Goal: Check status: Check status

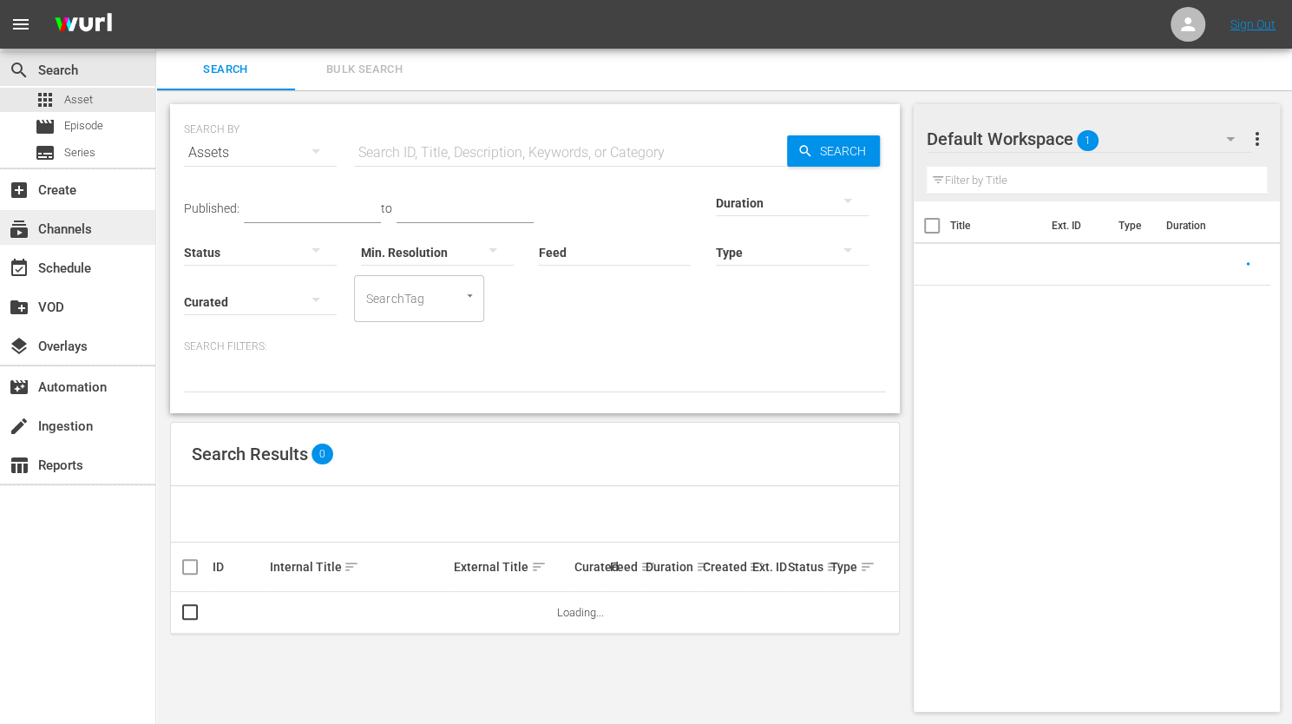
click at [95, 226] on div "subscriptions Channels" at bounding box center [48, 227] width 97 height 16
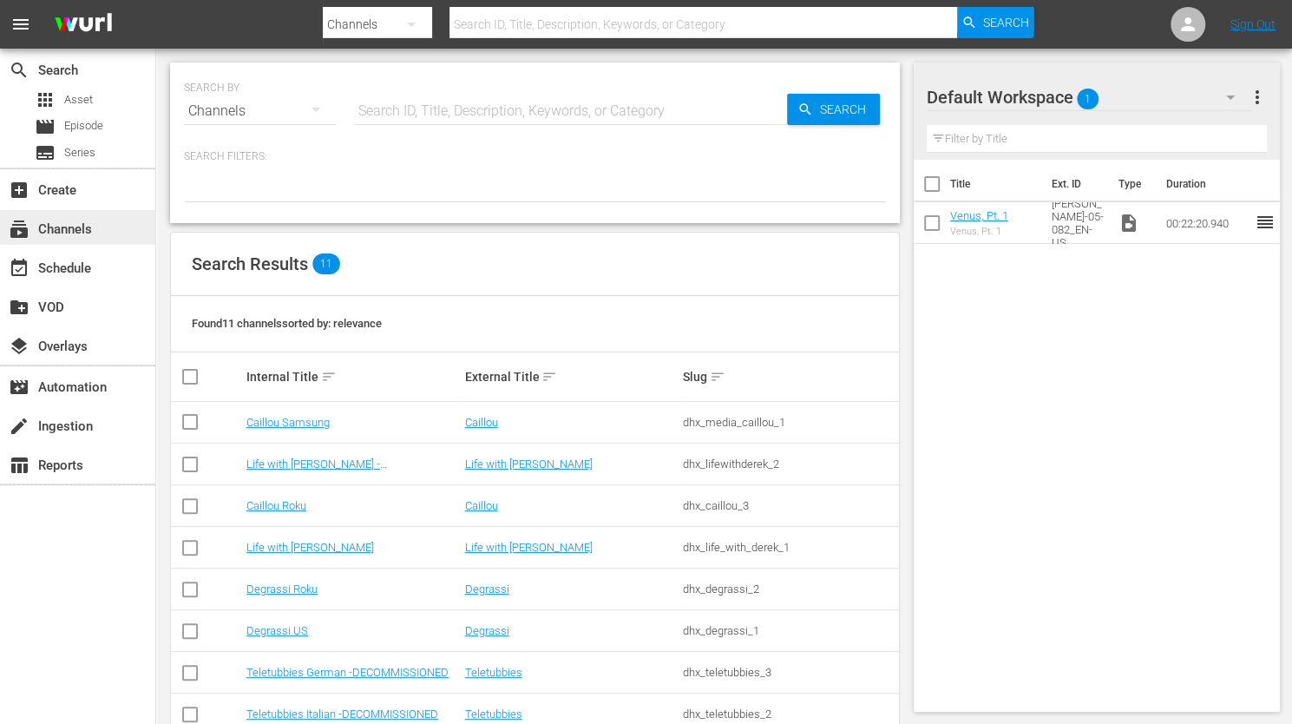
click at [70, 223] on div "subscriptions Channels" at bounding box center [48, 227] width 97 height 16
click at [79, 273] on div "event_available Schedule" at bounding box center [48, 266] width 97 height 16
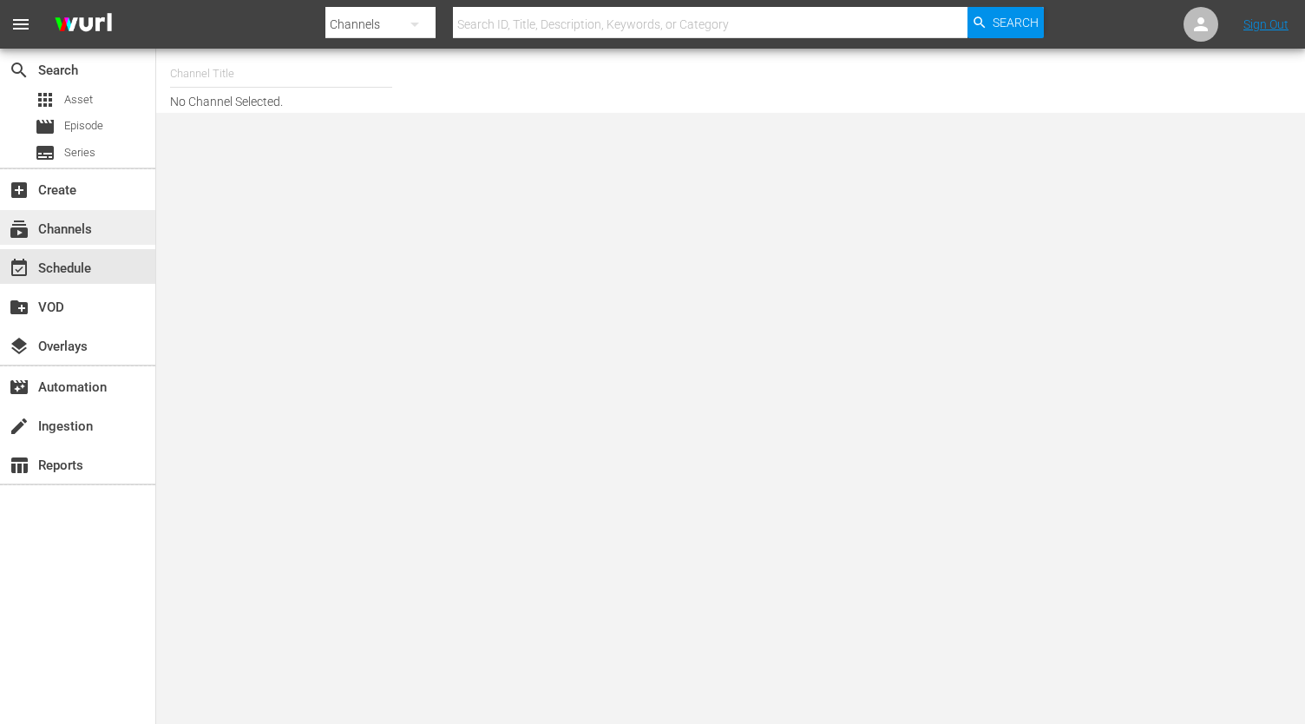
click at [54, 216] on div "subscriptions Channels" at bounding box center [77, 227] width 155 height 35
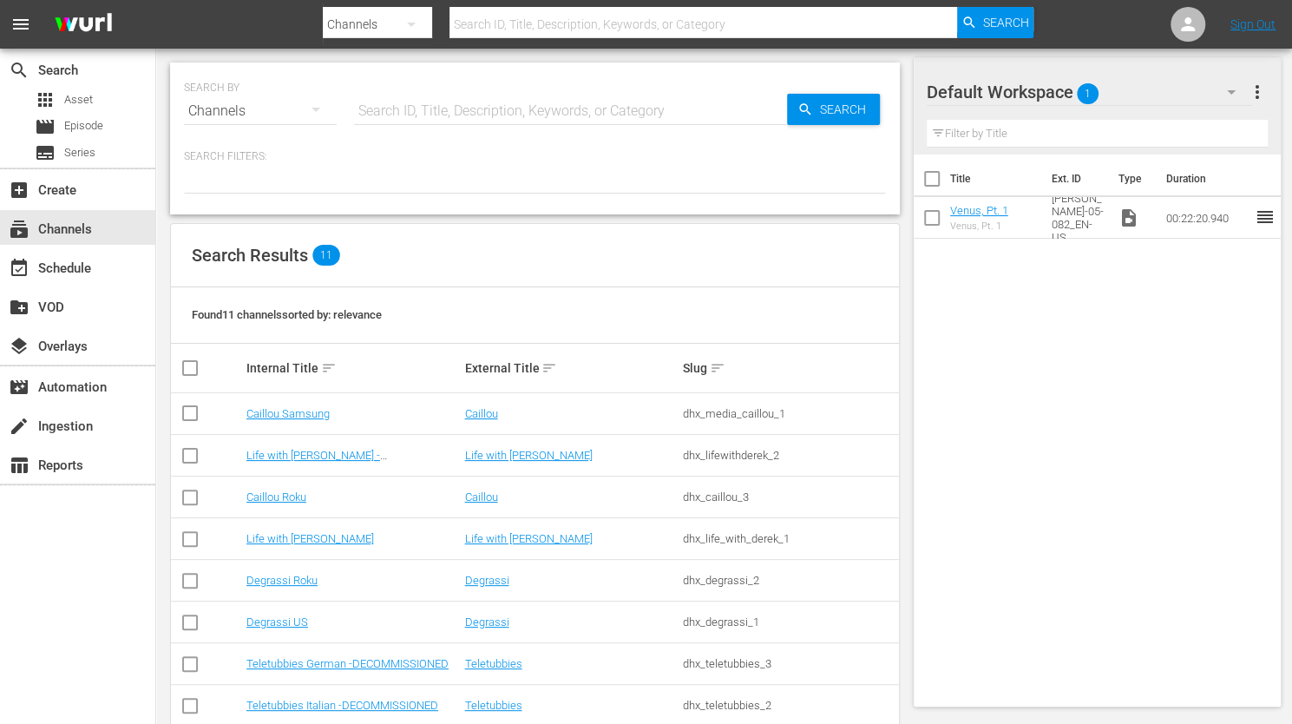
scroll to position [158, 0]
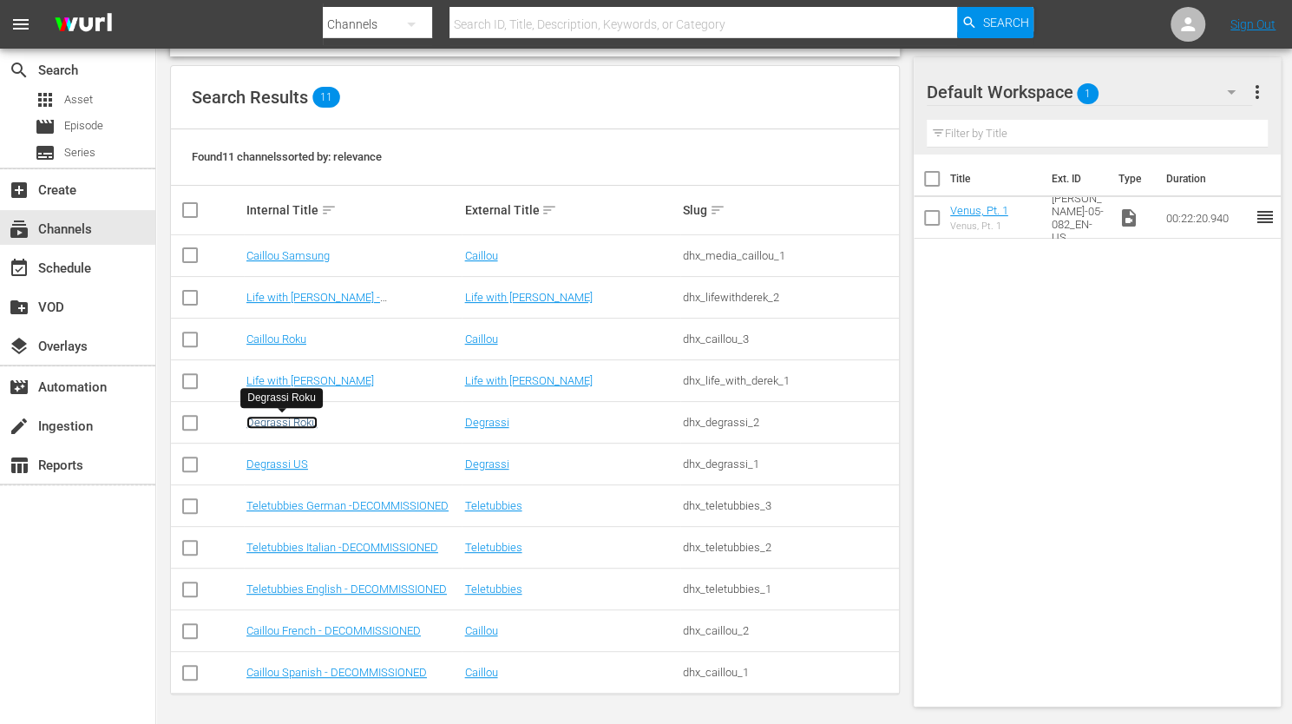
click at [303, 425] on link "Degrassi Roku" at bounding box center [281, 422] width 71 height 13
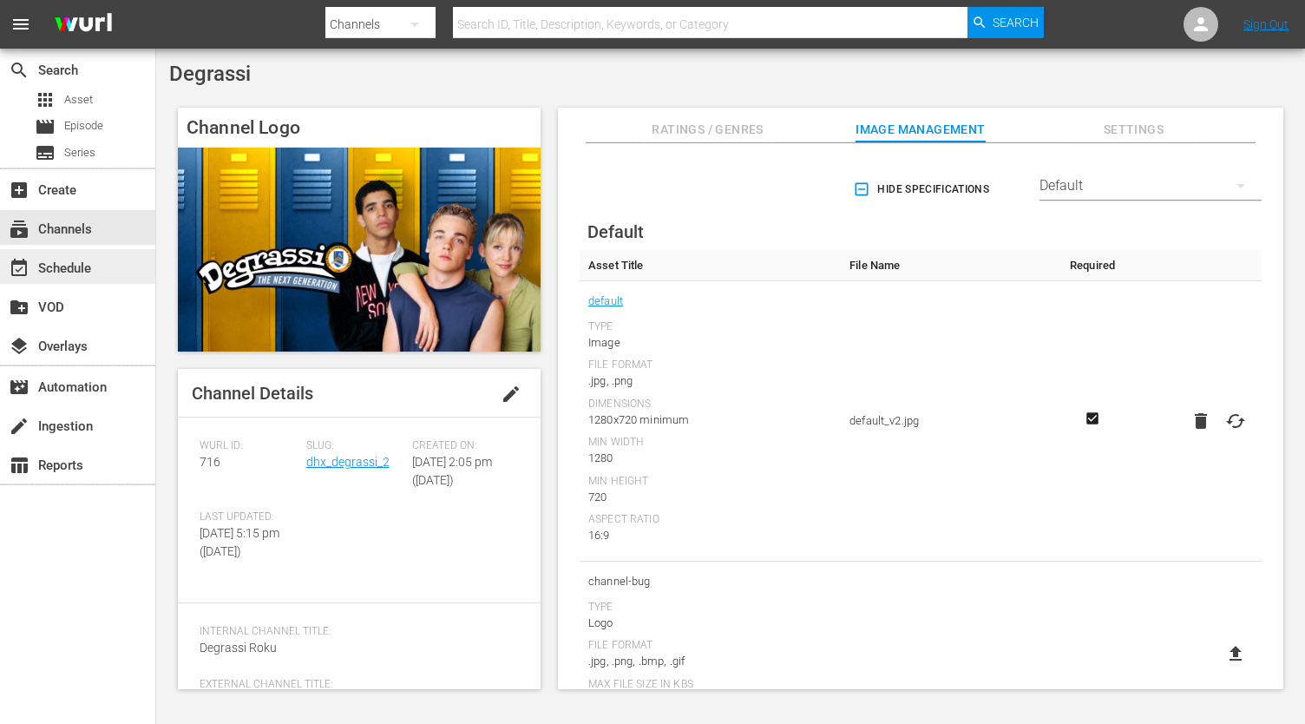
click at [89, 268] on div "event_available Schedule" at bounding box center [48, 266] width 97 height 16
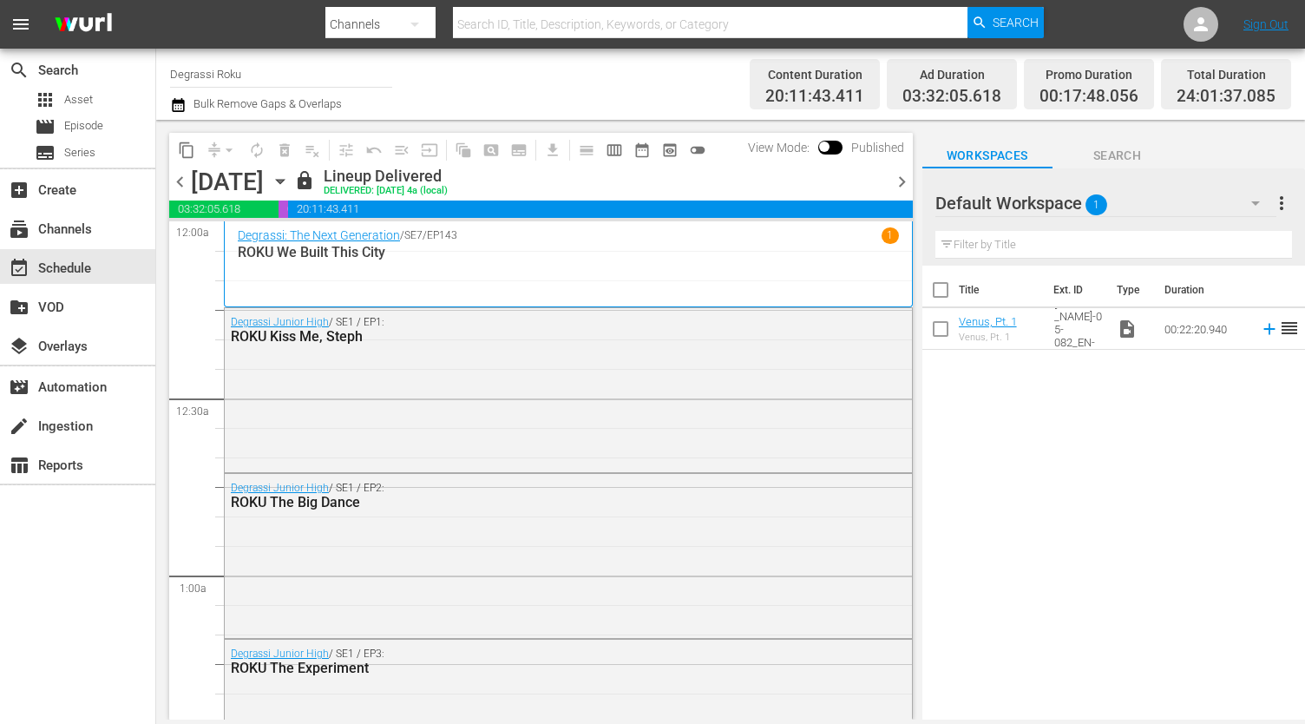
click at [908, 183] on span "chevron_right" at bounding box center [902, 182] width 22 height 22
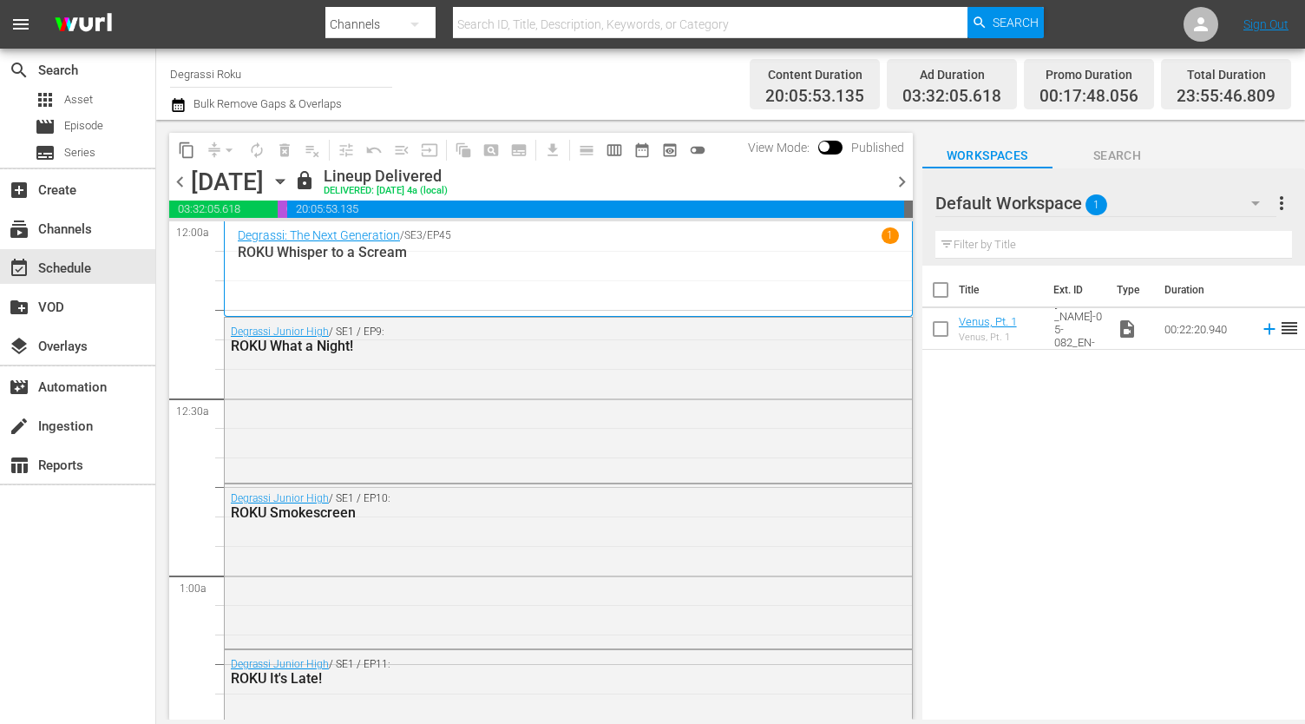
click at [901, 185] on span "chevron_right" at bounding box center [902, 182] width 22 height 22
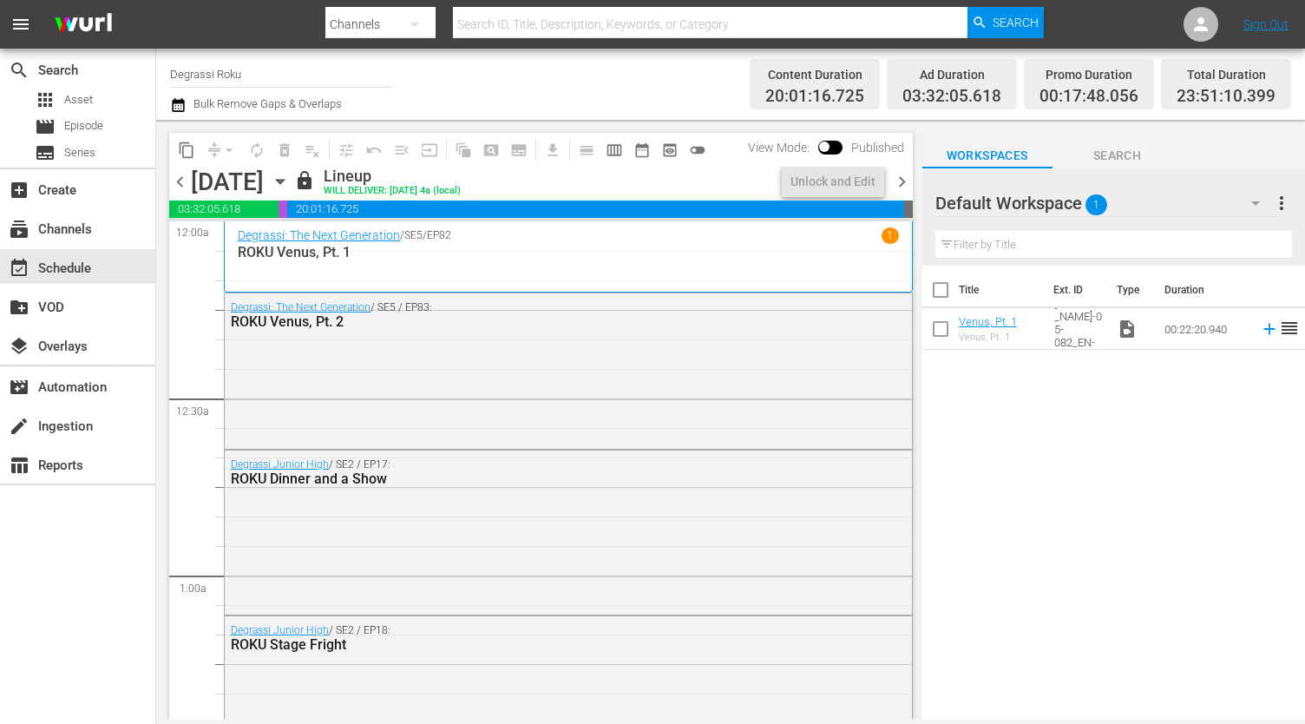
click at [897, 180] on span "chevron_right" at bounding box center [902, 182] width 22 height 22
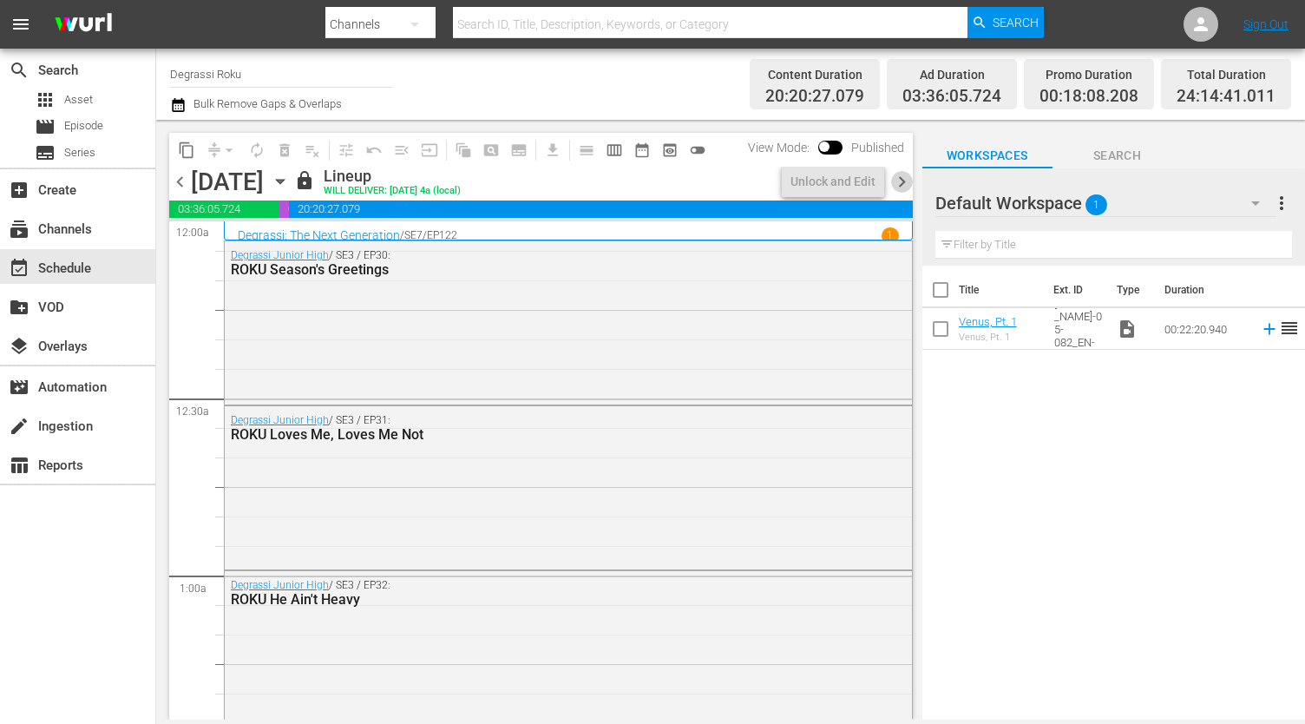
click at [899, 186] on span "chevron_right" at bounding box center [902, 182] width 22 height 22
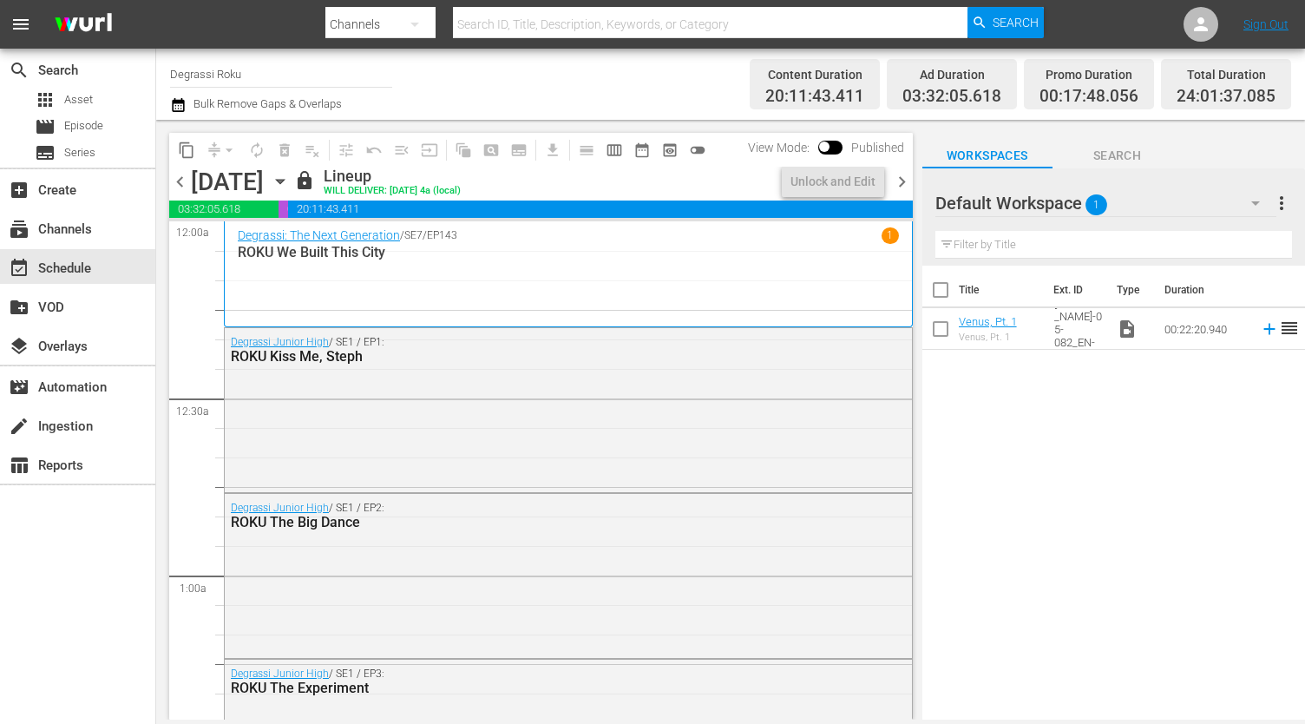
click at [891, 184] on span "chevron_right" at bounding box center [902, 182] width 22 height 22
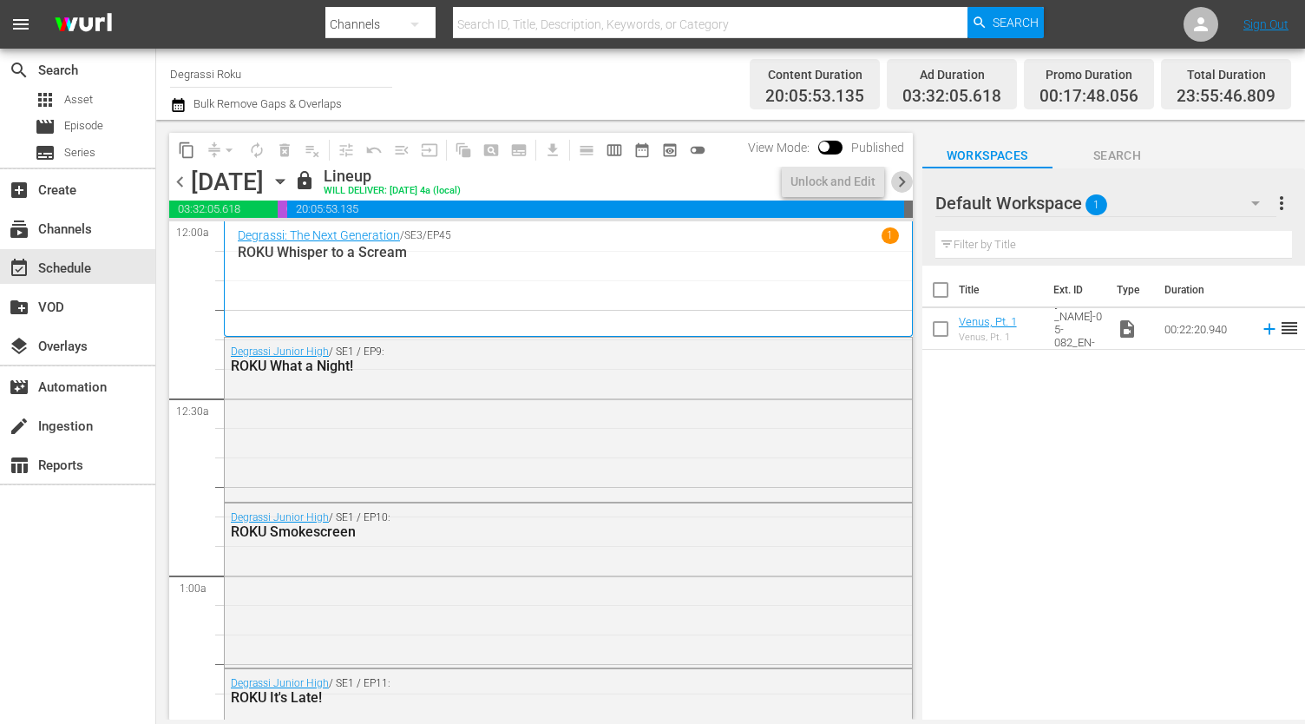
click at [893, 184] on span "chevron_right" at bounding box center [902, 182] width 22 height 22
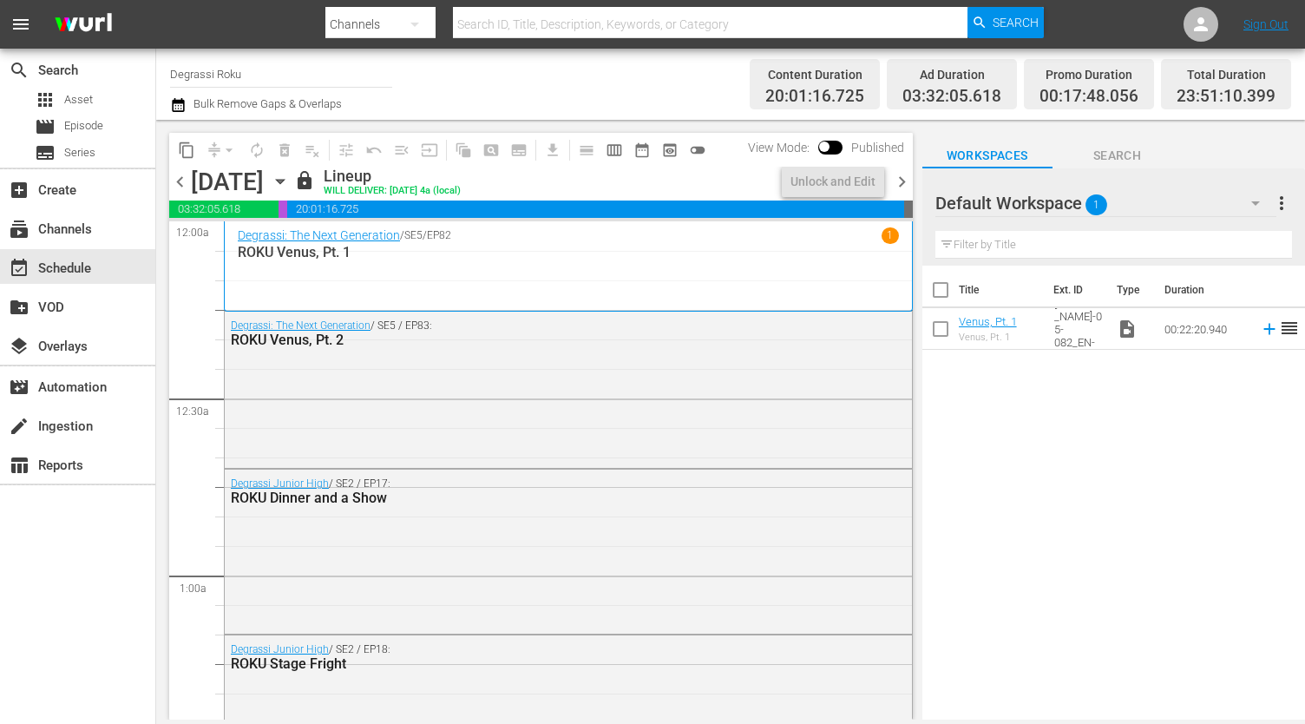
click at [748, 183] on div "lock Lineup WILL DELIVER: [DATE] 4a (local)" at bounding box center [534, 182] width 481 height 30
click at [180, 187] on span "chevron_left" at bounding box center [180, 182] width 22 height 22
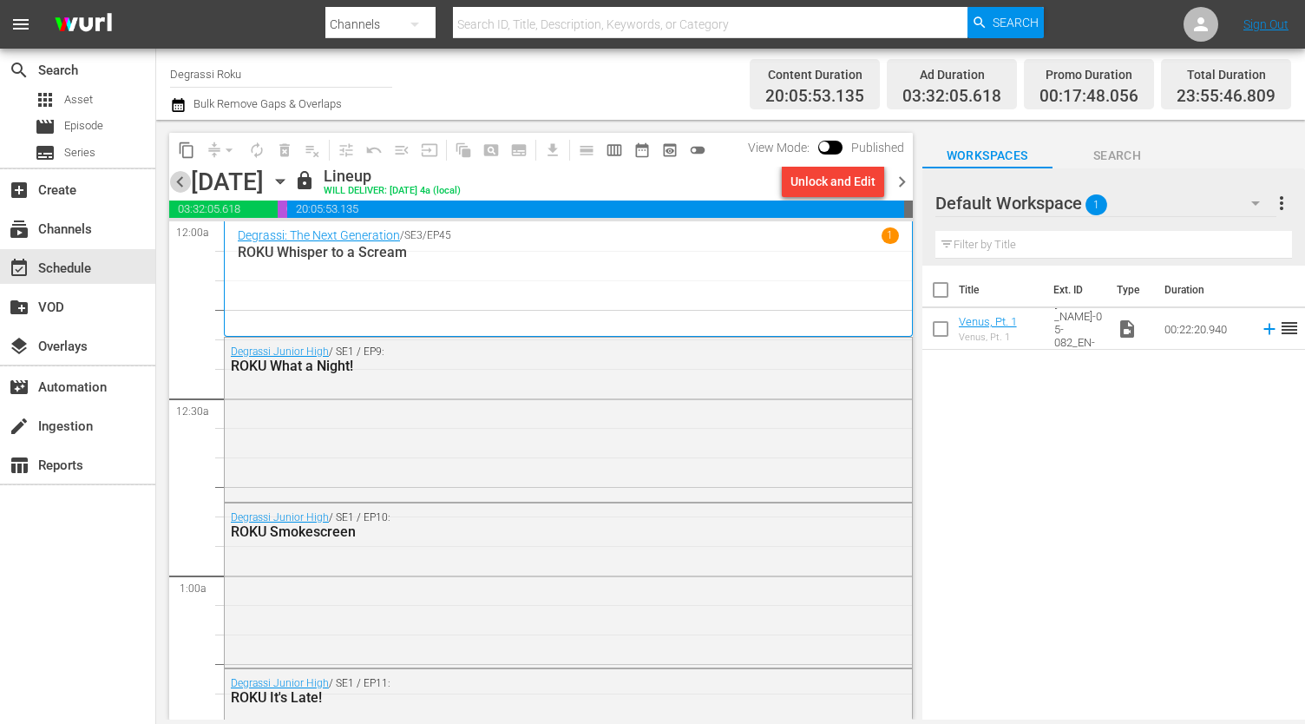
click at [172, 180] on span "chevron_left" at bounding box center [180, 182] width 22 height 22
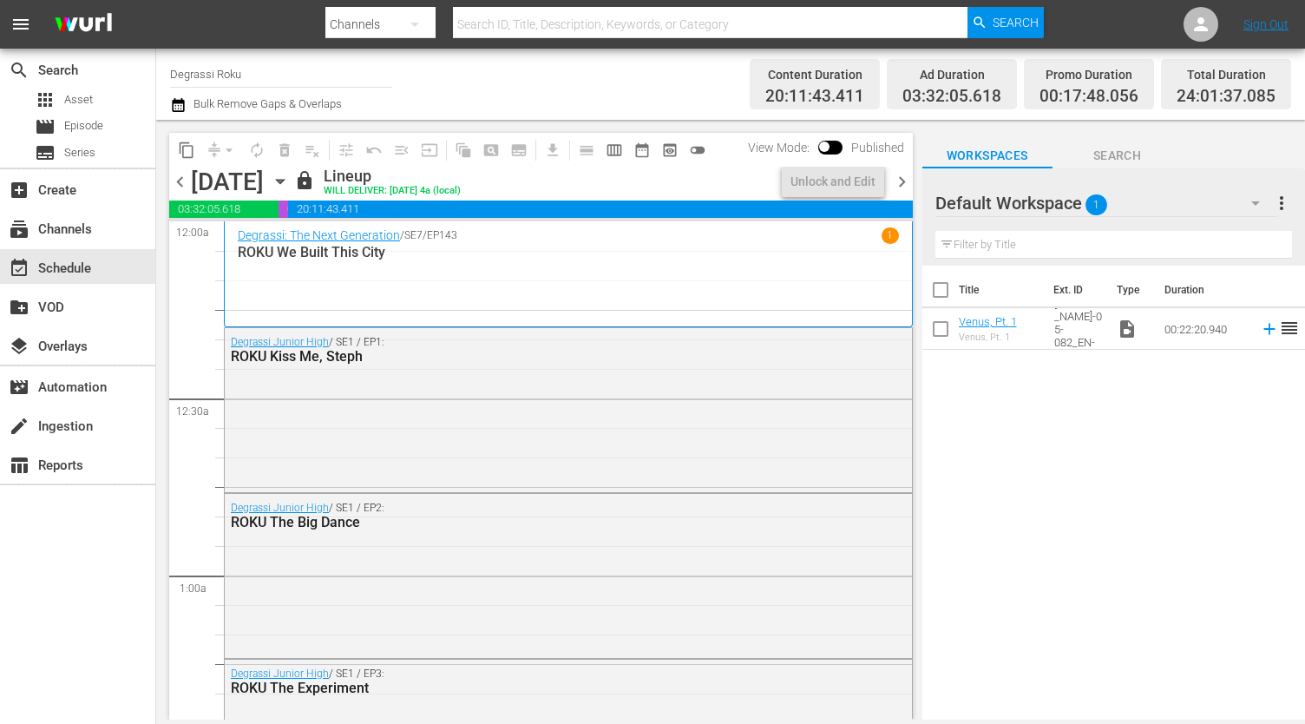
click at [172, 180] on span "chevron_left" at bounding box center [180, 182] width 22 height 22
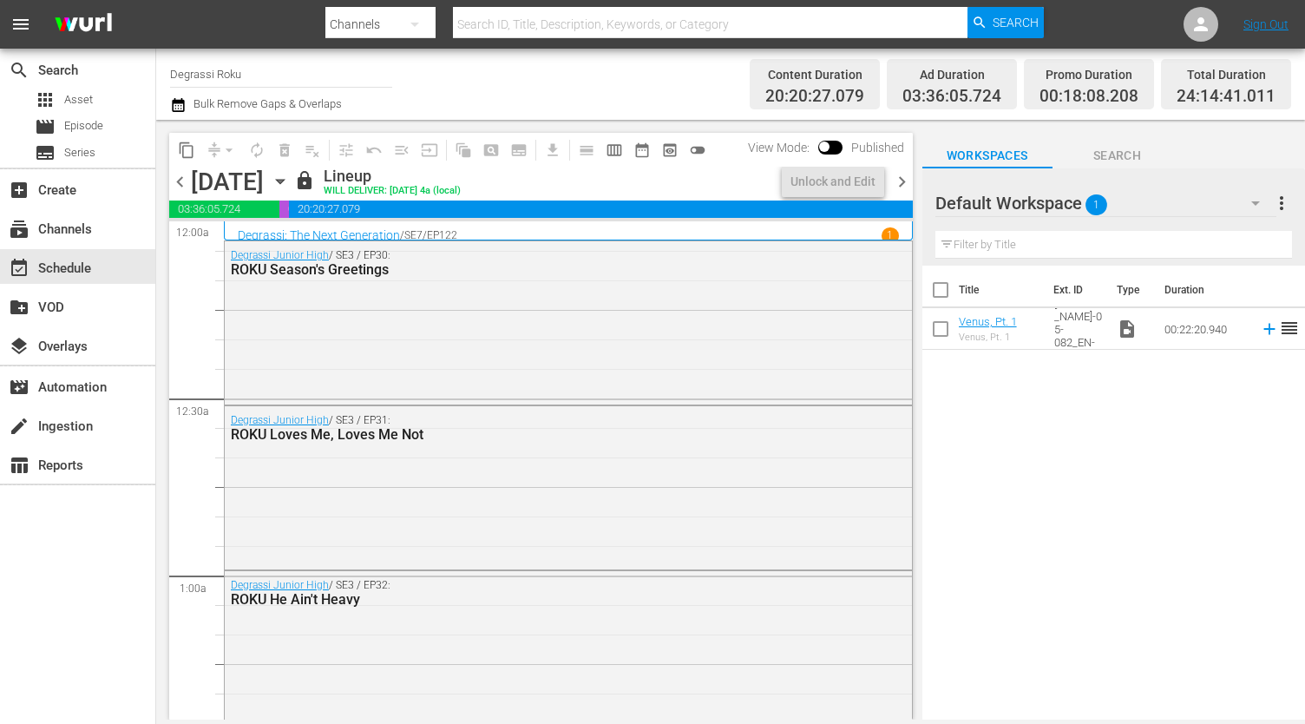
click at [182, 184] on span "chevron_left" at bounding box center [180, 182] width 22 height 22
